Goal: Check status: Check status

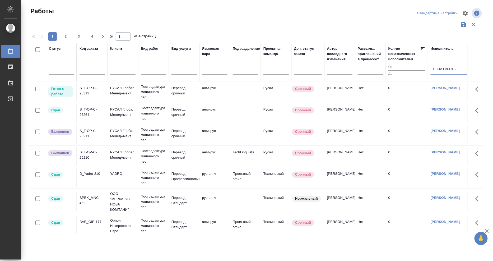
click at [84, 95] on div "S_T-OP-C-25313" at bounding box center [92, 90] width 25 height 11
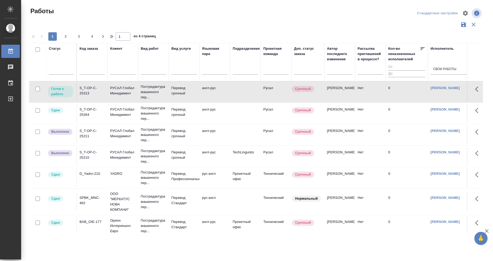
click at [84, 95] on div "S_T-OP-C-25313" at bounding box center [92, 90] width 25 height 11
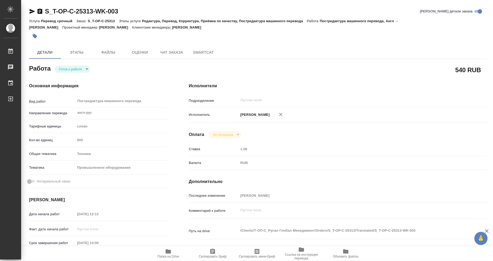
click at [170, 252] on icon "button" at bounding box center [168, 251] width 5 height 4
click at [73, 67] on body "🙏 .cls-1 fill:#fff; AWATERA [PERSON_NAME] 0 Чаты График Выйти S_T-OP-C-25313-WK…" at bounding box center [246, 130] width 493 height 261
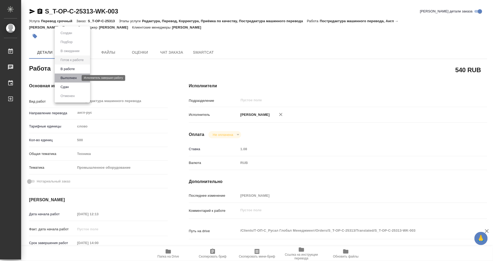
click at [73, 78] on button "Выполнен" at bounding box center [68, 78] width 19 height 6
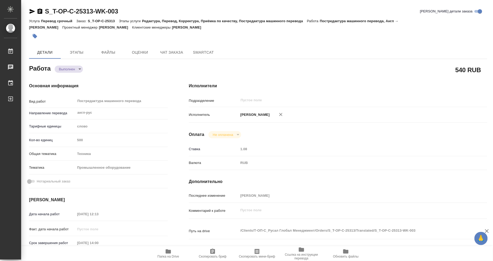
type textarea "x"
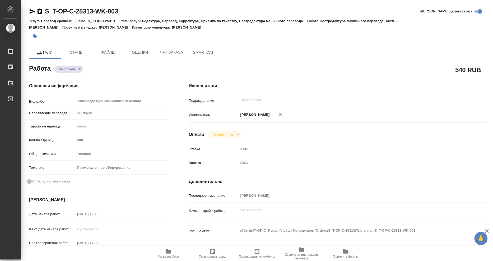
type textarea "x"
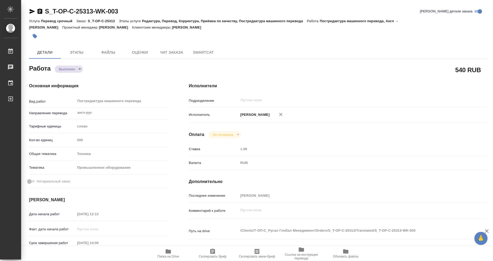
type textarea "x"
